Goal: Task Accomplishment & Management: Complete application form

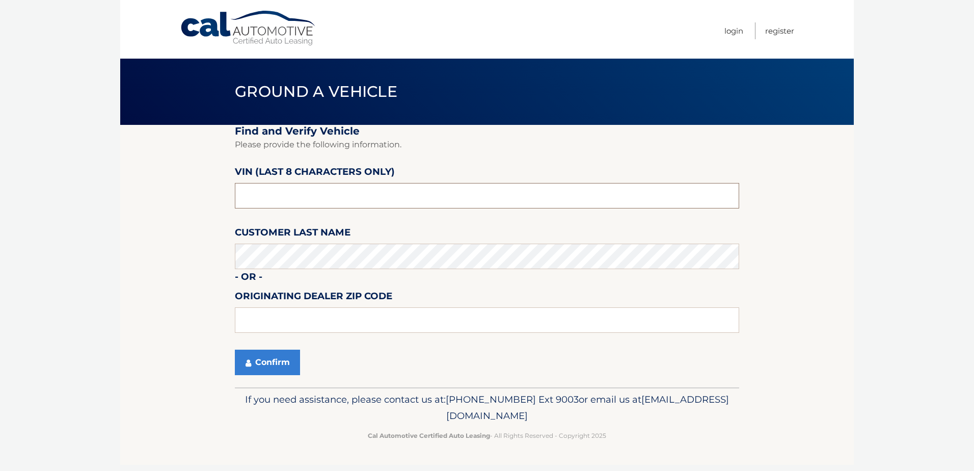
click at [270, 197] on input "text" at bounding box center [487, 195] width 504 height 25
type input "NM091668"
click at [278, 360] on button "Confirm" at bounding box center [267, 361] width 65 height 25
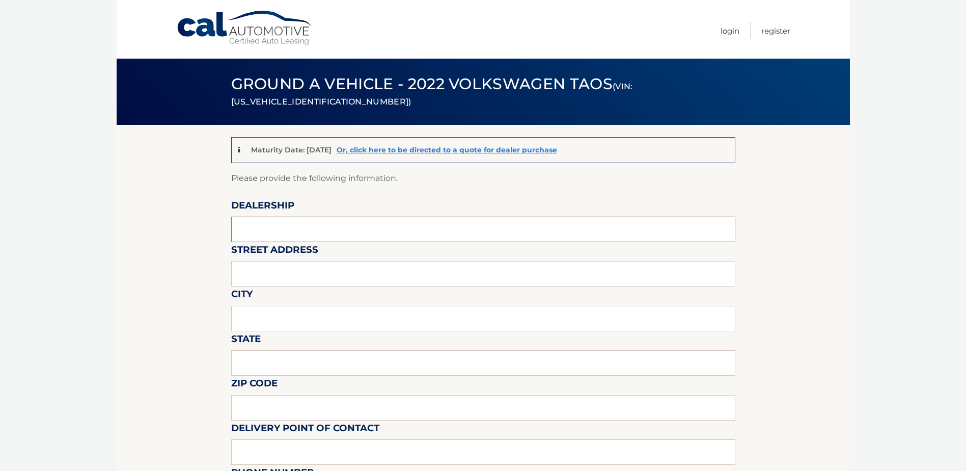
click at [245, 233] on input "text" at bounding box center [483, 228] width 504 height 25
type input "RICK CASE VOLKSWAGEN"
type input "3520 WESTON RD"
type input "DAVIE"
type input "FL"
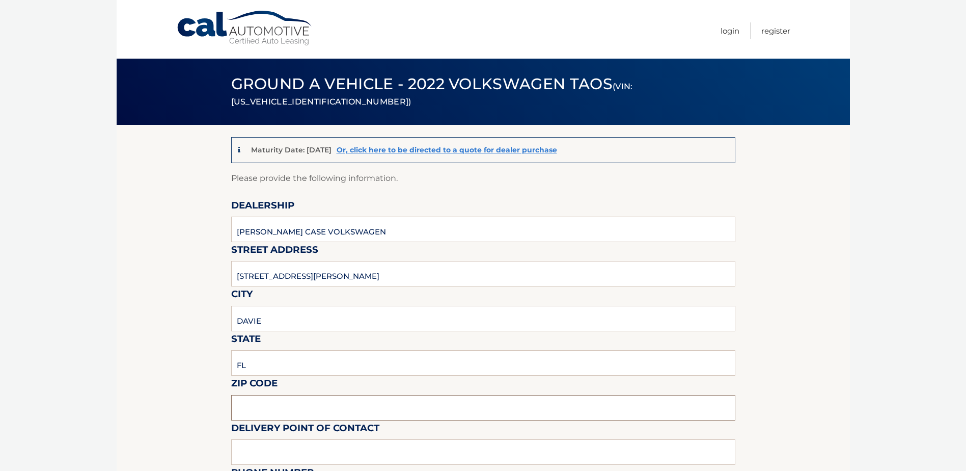
type input "33331"
type input "Rick Case Volkswagen - VW"
type input "9549035500"
type input "athiadasilva@rickcase.com"
type input "ATHIA DA SILVA"
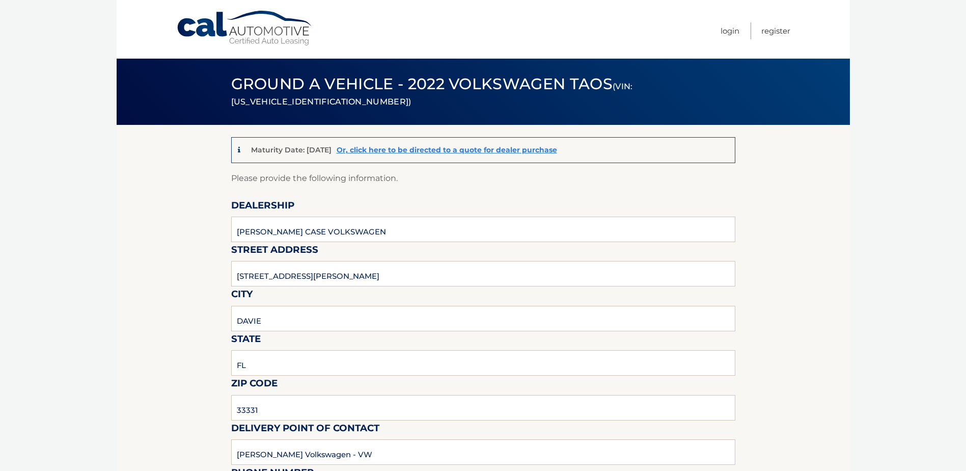
type input "9549035500"
type input "athiadasilva@rickcase.com"
type input "GINA MORENO"
type input "GINAMORENO@RICKCASE.COM"
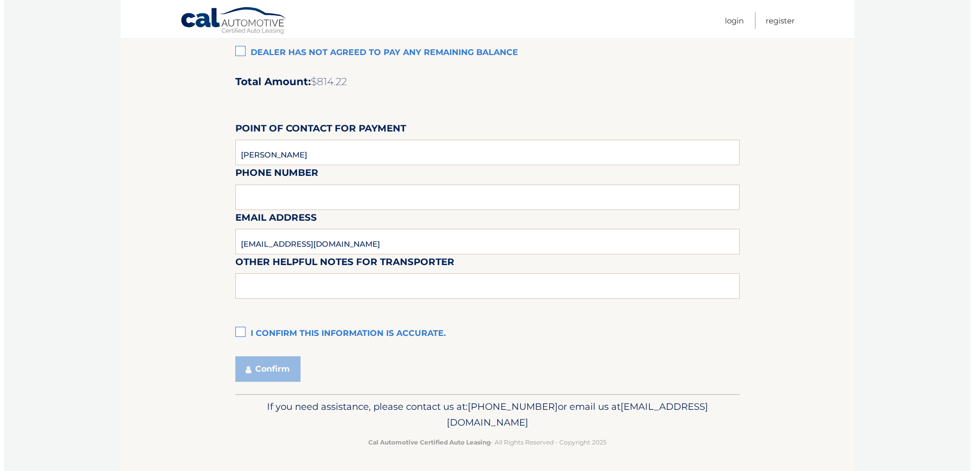
scroll to position [847, 0]
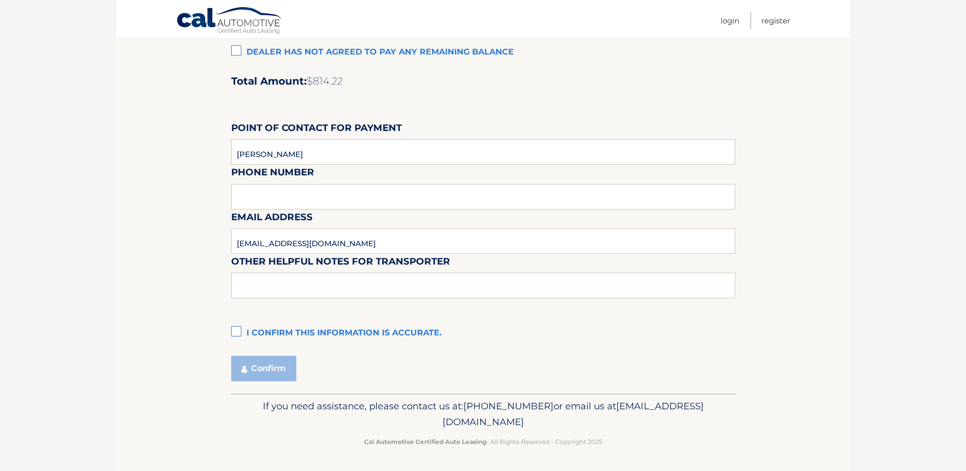
click at [235, 332] on label "I confirm this information is accurate." at bounding box center [483, 333] width 504 height 20
click at [0, 0] on input "I confirm this information is accurate." at bounding box center [0, 0] width 0 height 0
click at [263, 363] on button "Confirm" at bounding box center [263, 367] width 65 height 25
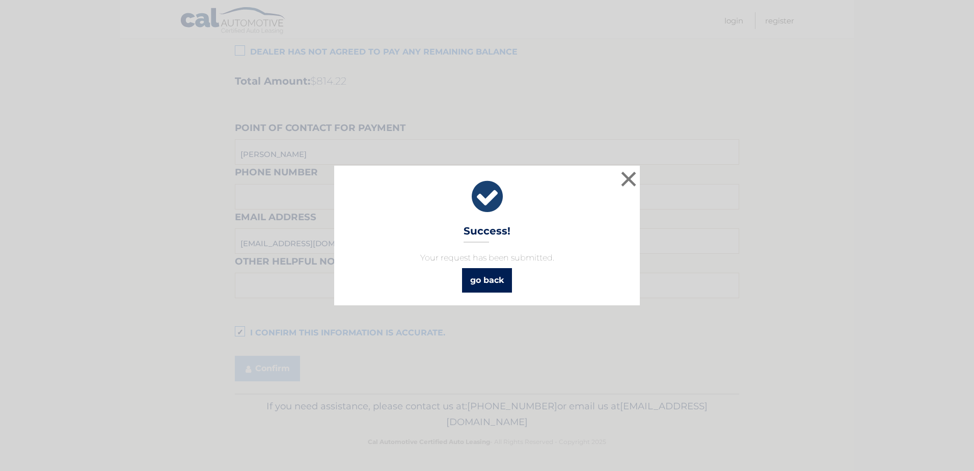
click at [491, 284] on link "go back" at bounding box center [487, 280] width 50 height 24
